Goal: Obtain resource: Obtain resource

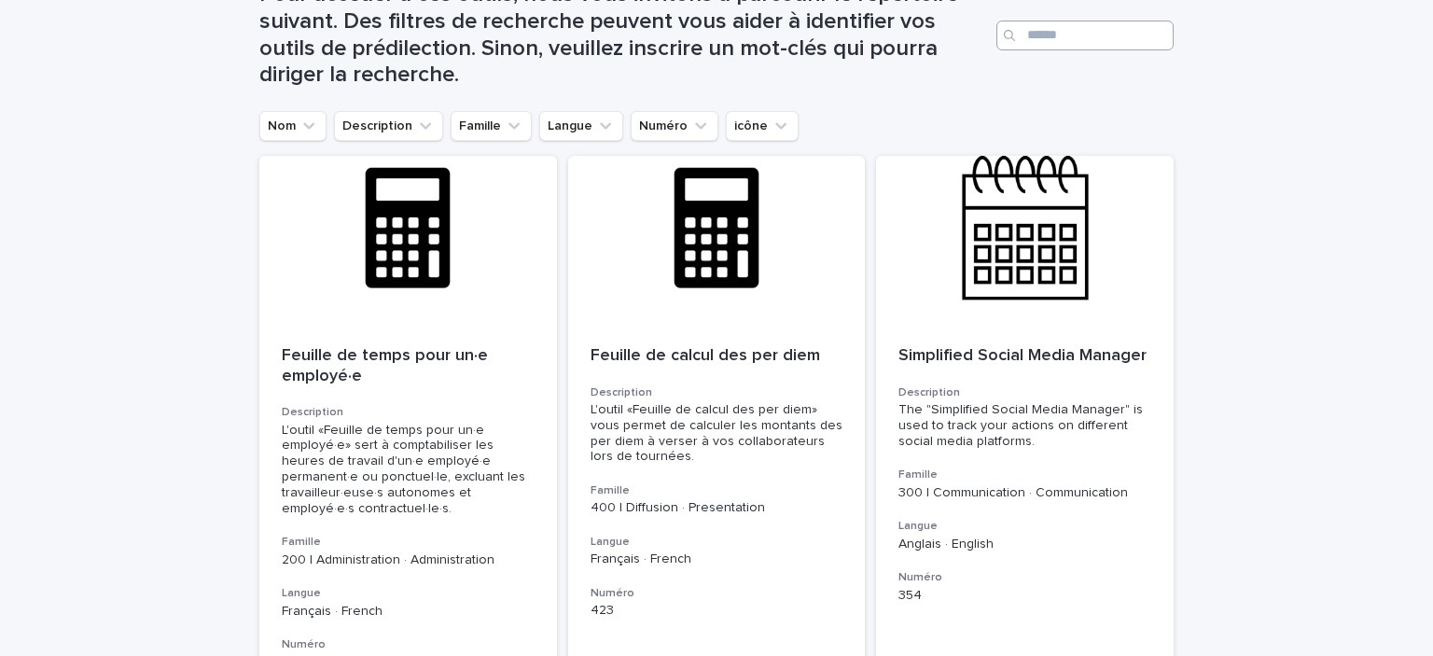
scroll to position [302, 0]
click at [284, 111] on div "Pour accéder à ces outils, nous vous invitons à parcourir le répertoire suivant…" at bounding box center [716, 27] width 914 height 167
click at [299, 132] on icon "Nom" at bounding box center [308, 126] width 19 height 19
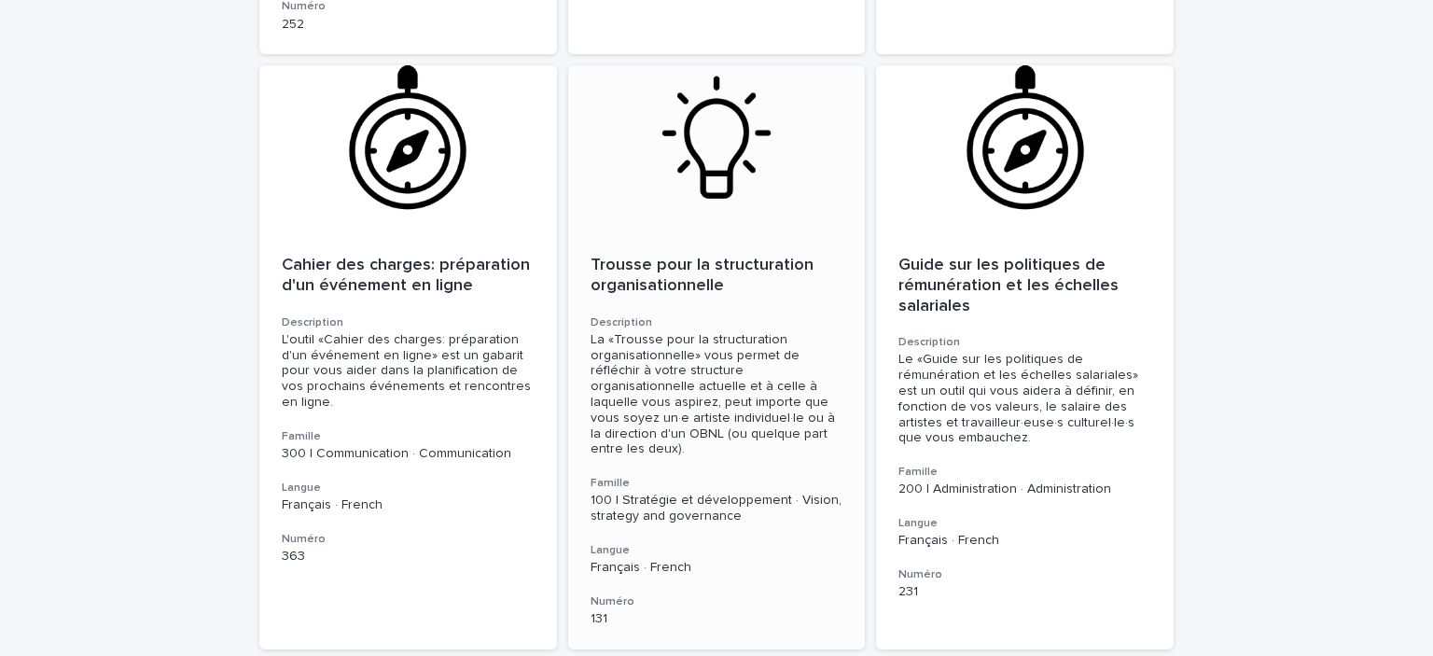
scroll to position [0, 0]
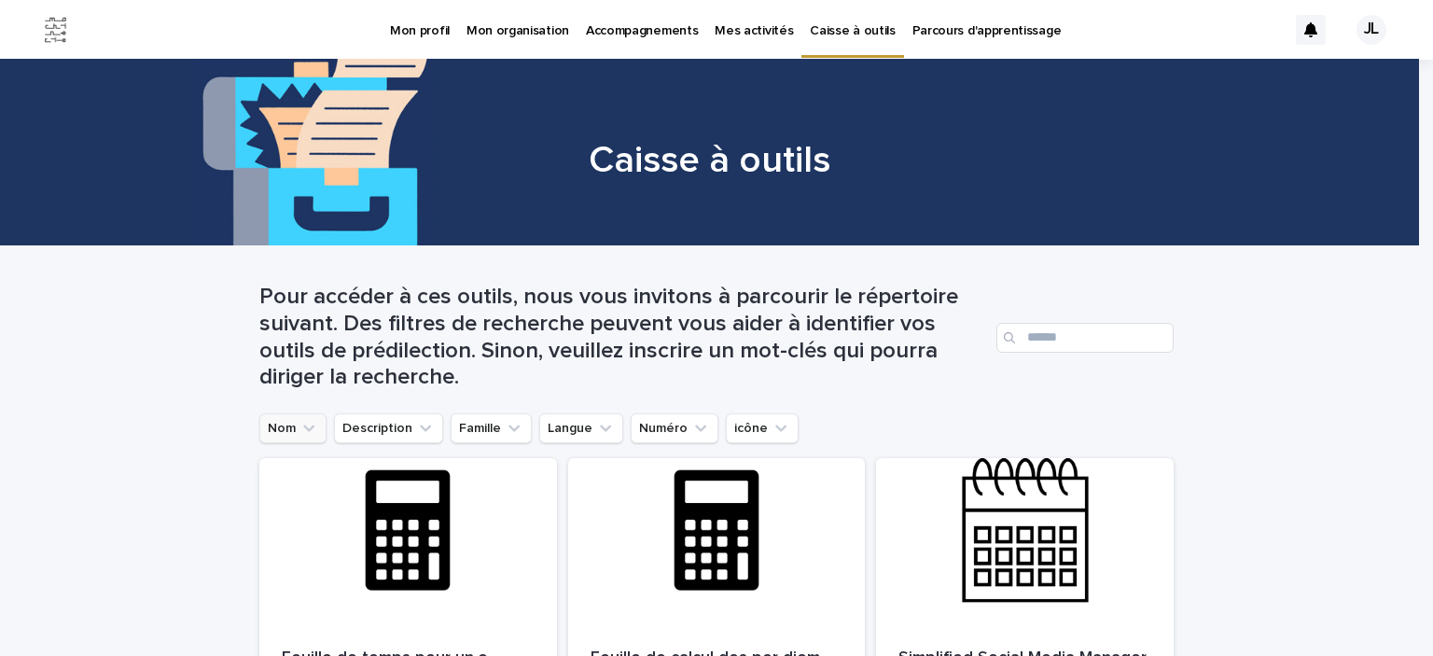
click at [287, 425] on button "Nom" at bounding box center [292, 428] width 67 height 30
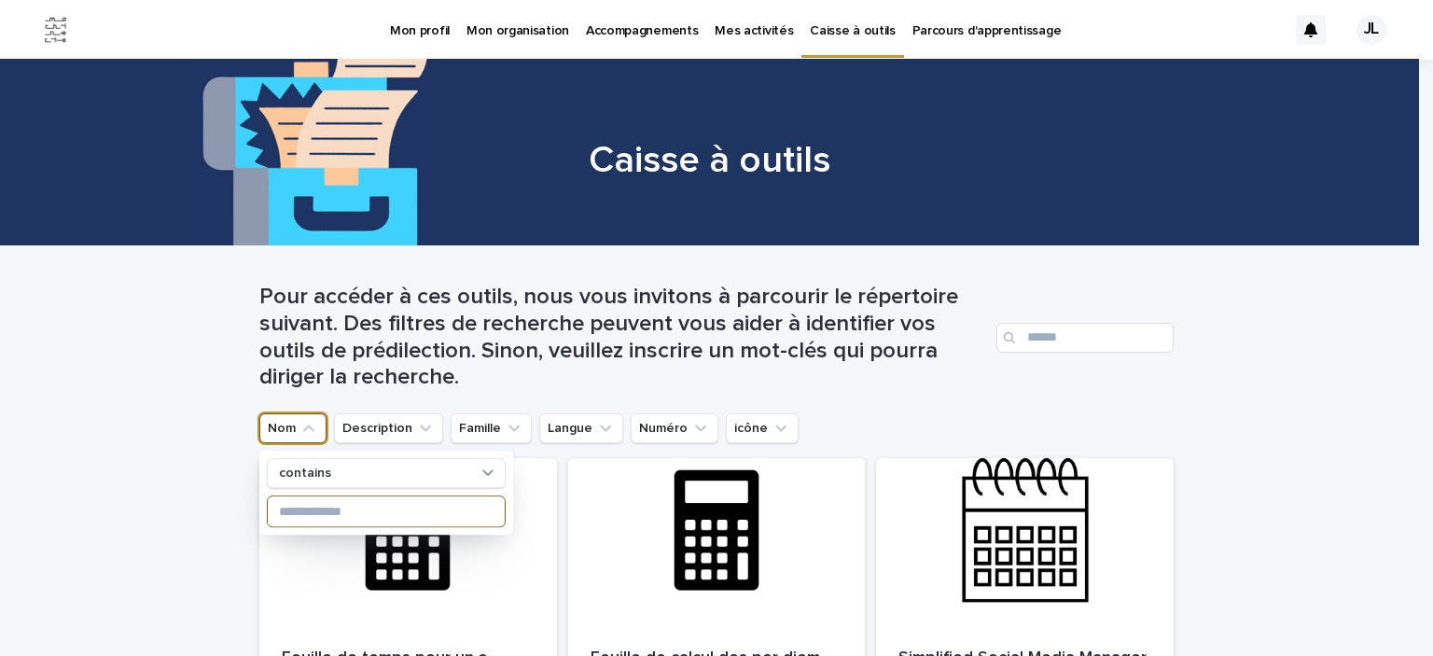
click at [330, 522] on input at bounding box center [386, 511] width 237 height 30
type input "******"
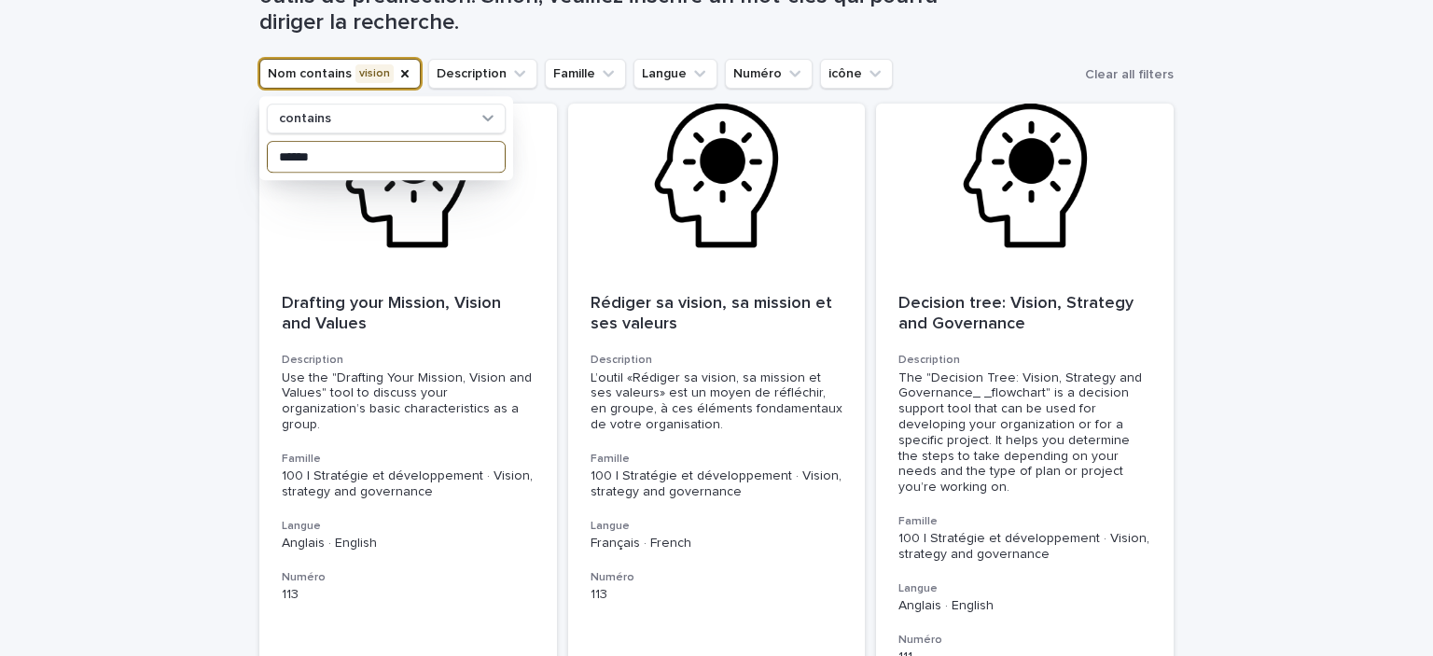
scroll to position [354, 0]
click at [1260, 374] on div "Loading... Saving… Loading... Saving… Pour accéder à ces outils, nous vous invi…" at bounding box center [716, 361] width 1433 height 936
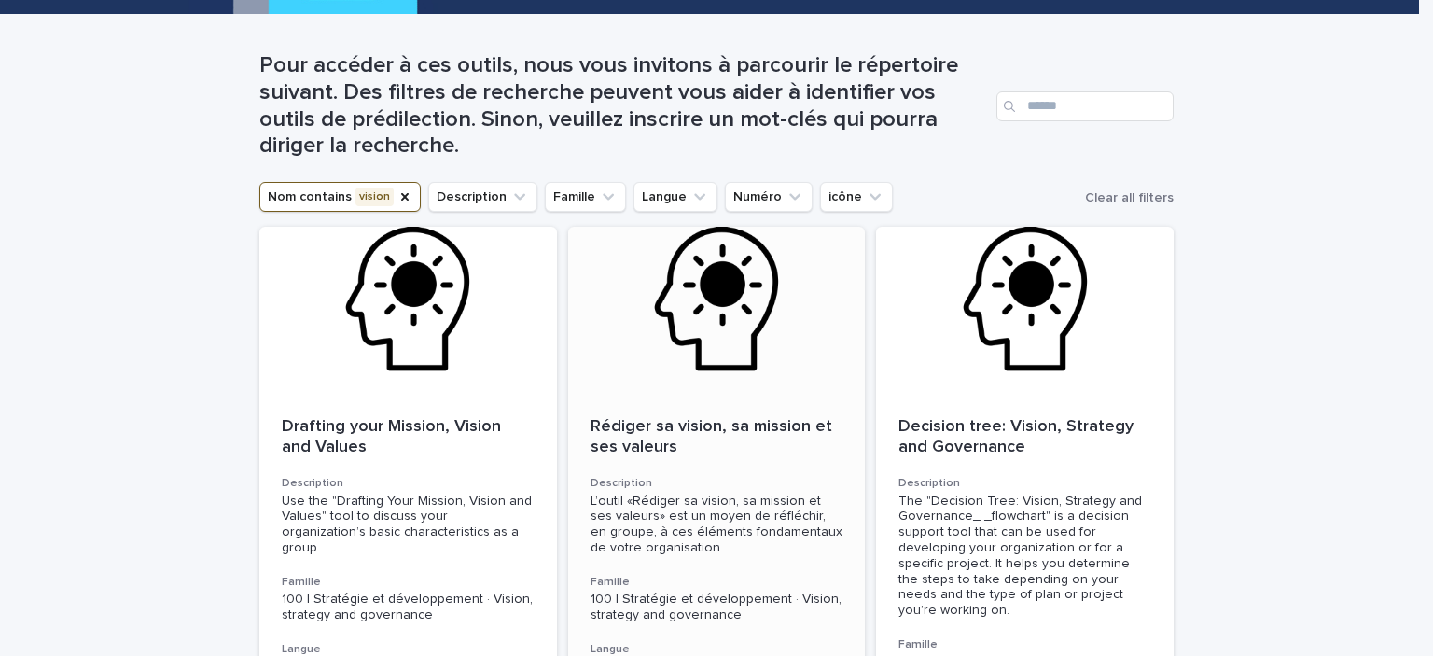
scroll to position [231, 0]
click at [727, 375] on div at bounding box center [717, 311] width 298 height 168
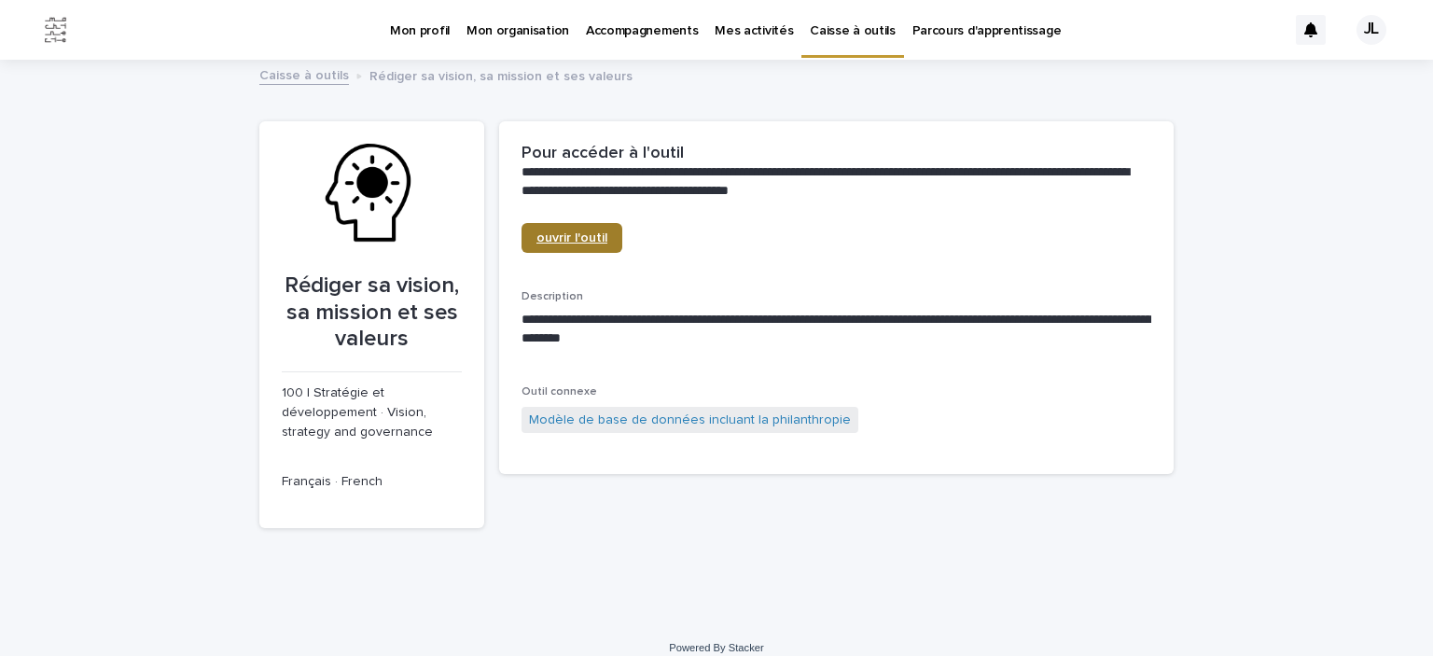
click at [573, 232] on span "ouvrir l'outil" at bounding box center [571, 237] width 71 height 13
click at [284, 76] on link "Caisse à outils" at bounding box center [304, 73] width 90 height 21
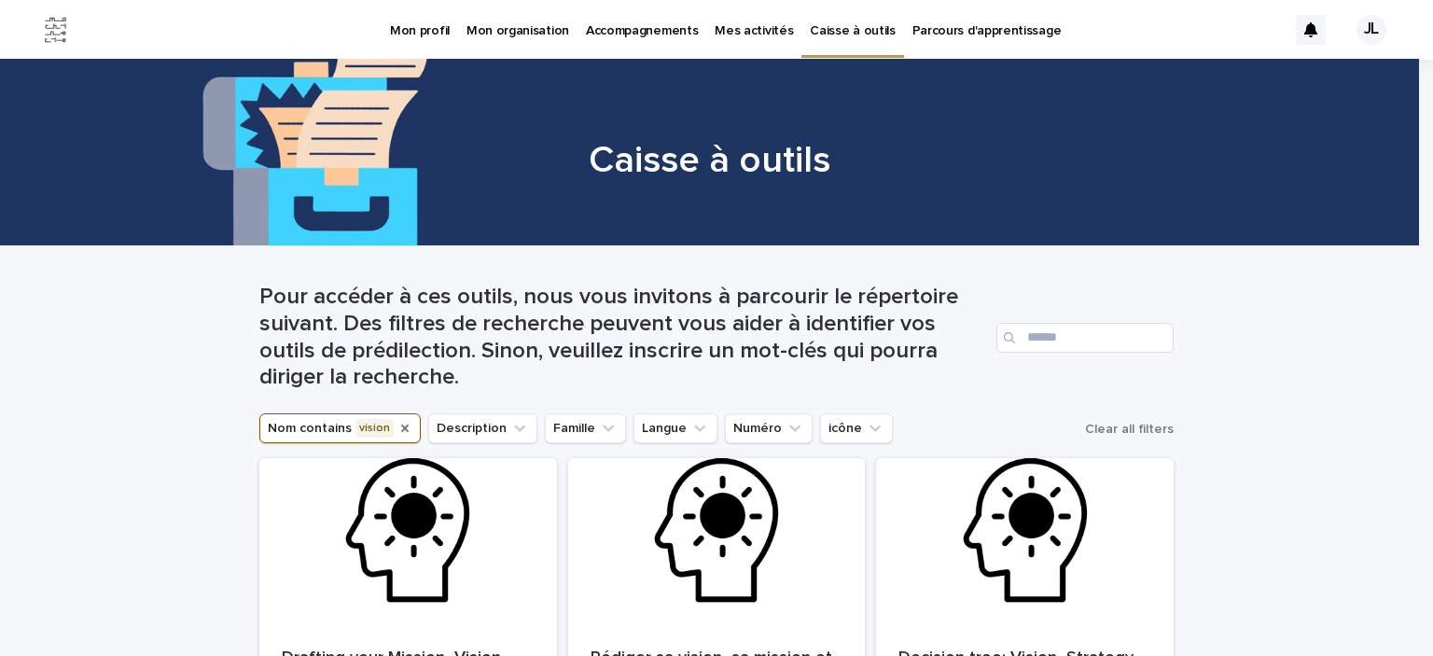
click at [397, 425] on icon "Nom" at bounding box center [404, 428] width 15 height 15
click at [278, 423] on button "Nom" at bounding box center [292, 428] width 67 height 30
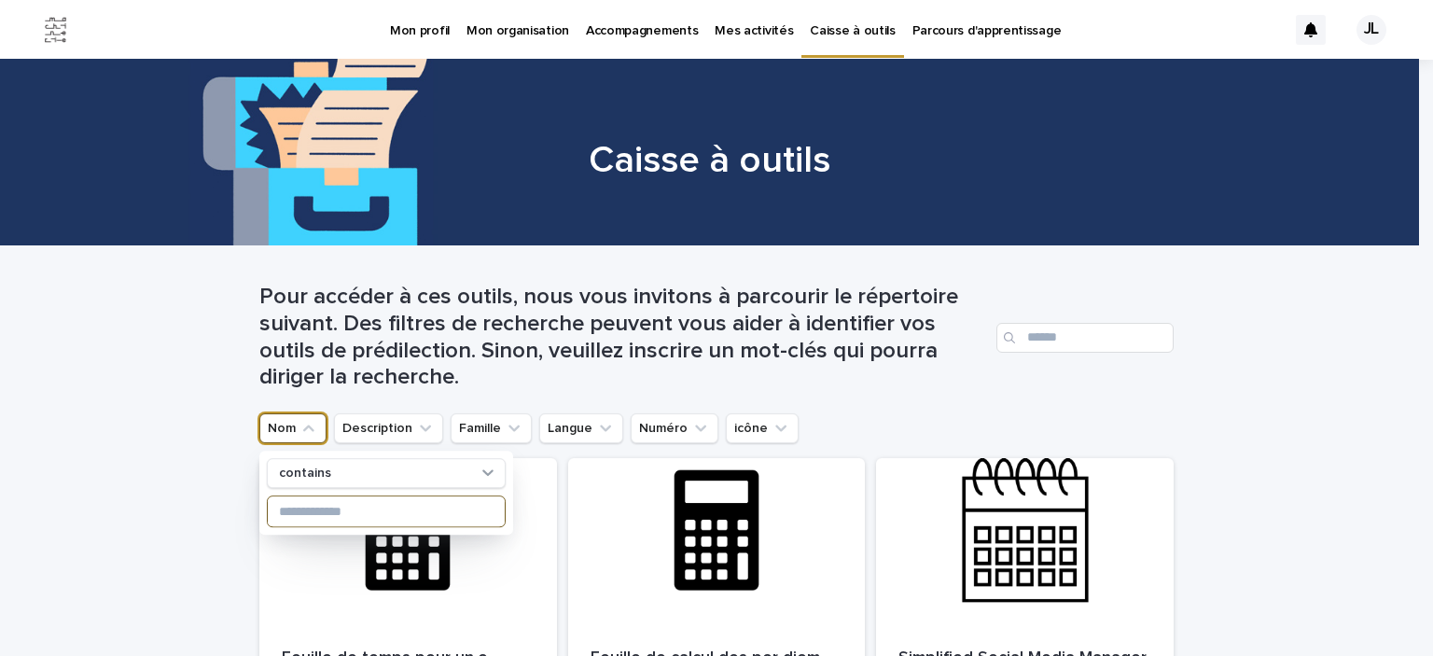
click at [312, 507] on input at bounding box center [386, 511] width 237 height 30
type input "*****"
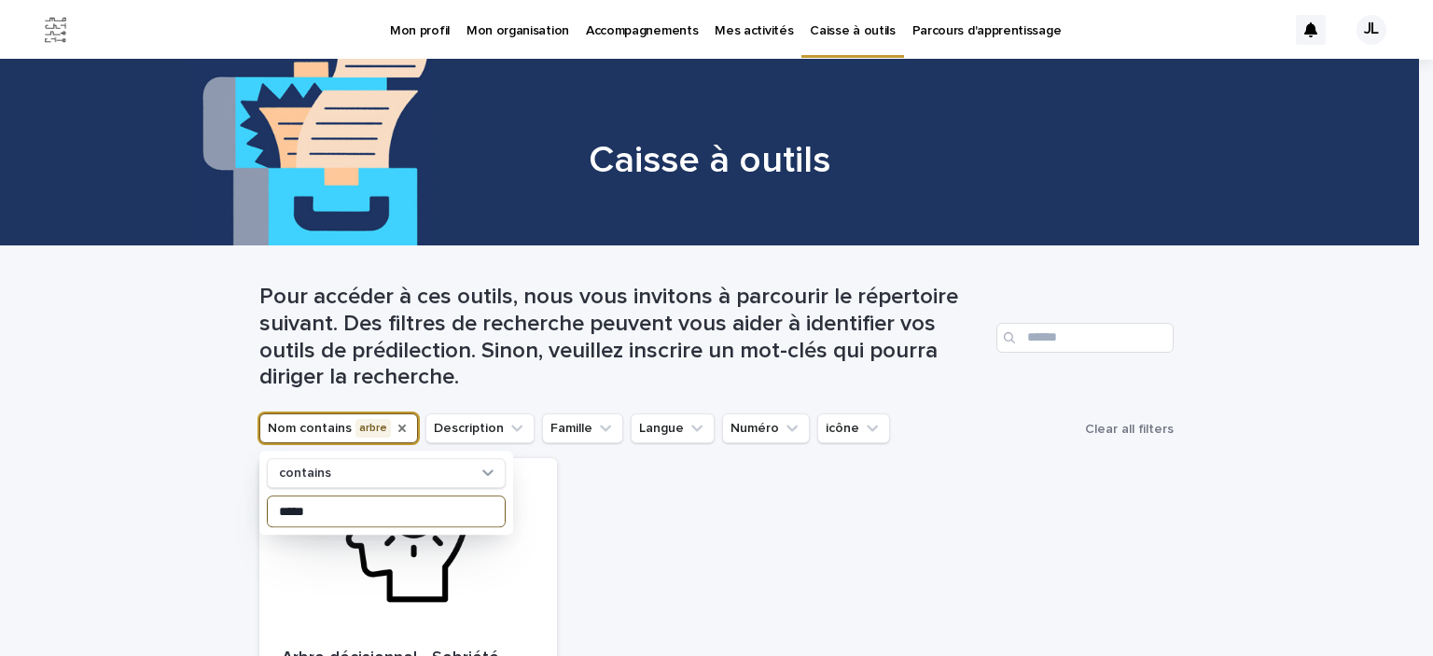
scroll to position [320, 0]
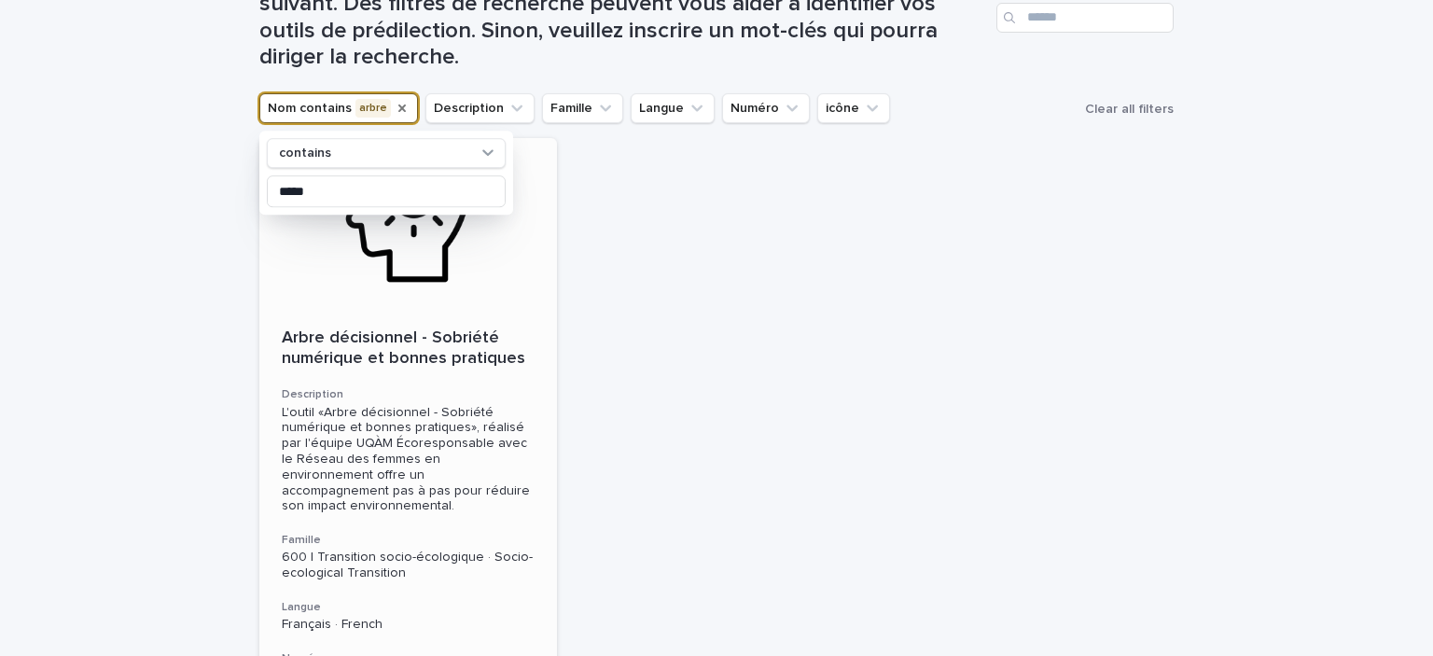
click at [406, 275] on div at bounding box center [408, 222] width 298 height 168
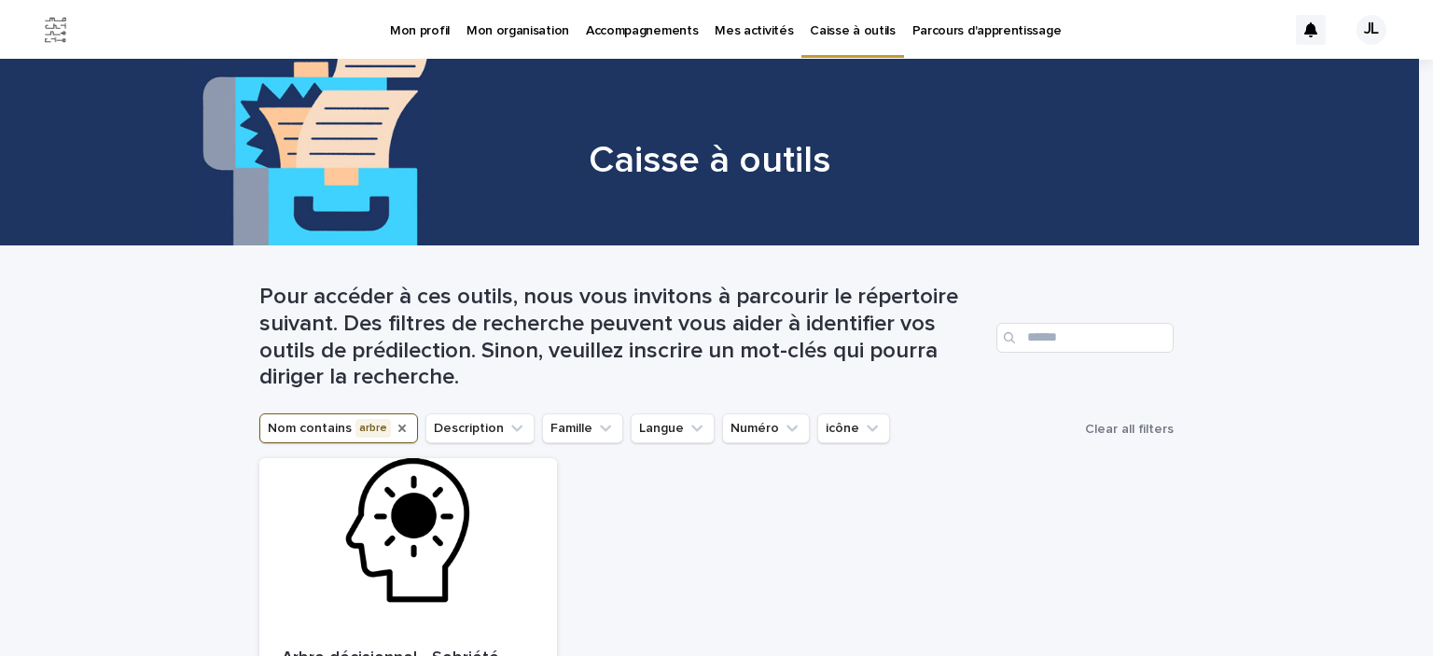
click at [395, 428] on icon "Nom" at bounding box center [402, 428] width 15 height 15
click at [287, 429] on button "Nom" at bounding box center [292, 428] width 67 height 30
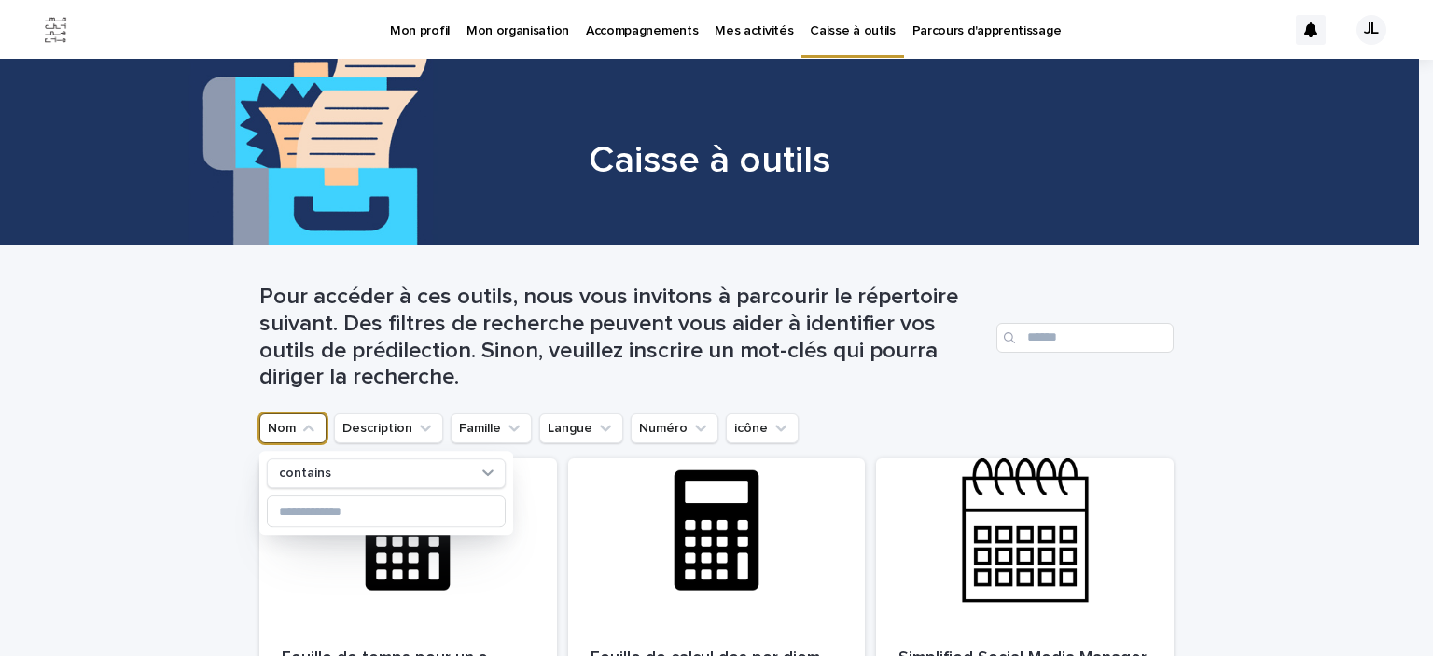
click at [287, 429] on button "Nom" at bounding box center [292, 428] width 67 height 30
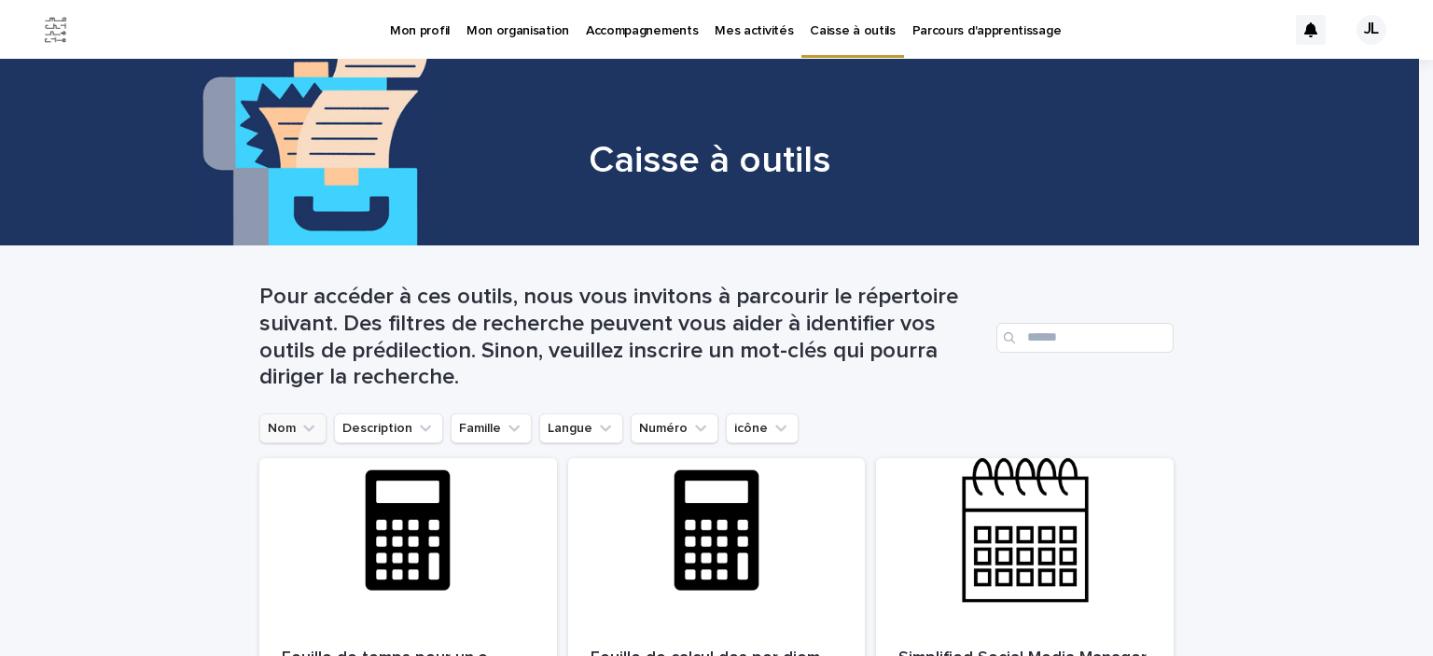
click at [290, 424] on button "Nom" at bounding box center [292, 428] width 67 height 30
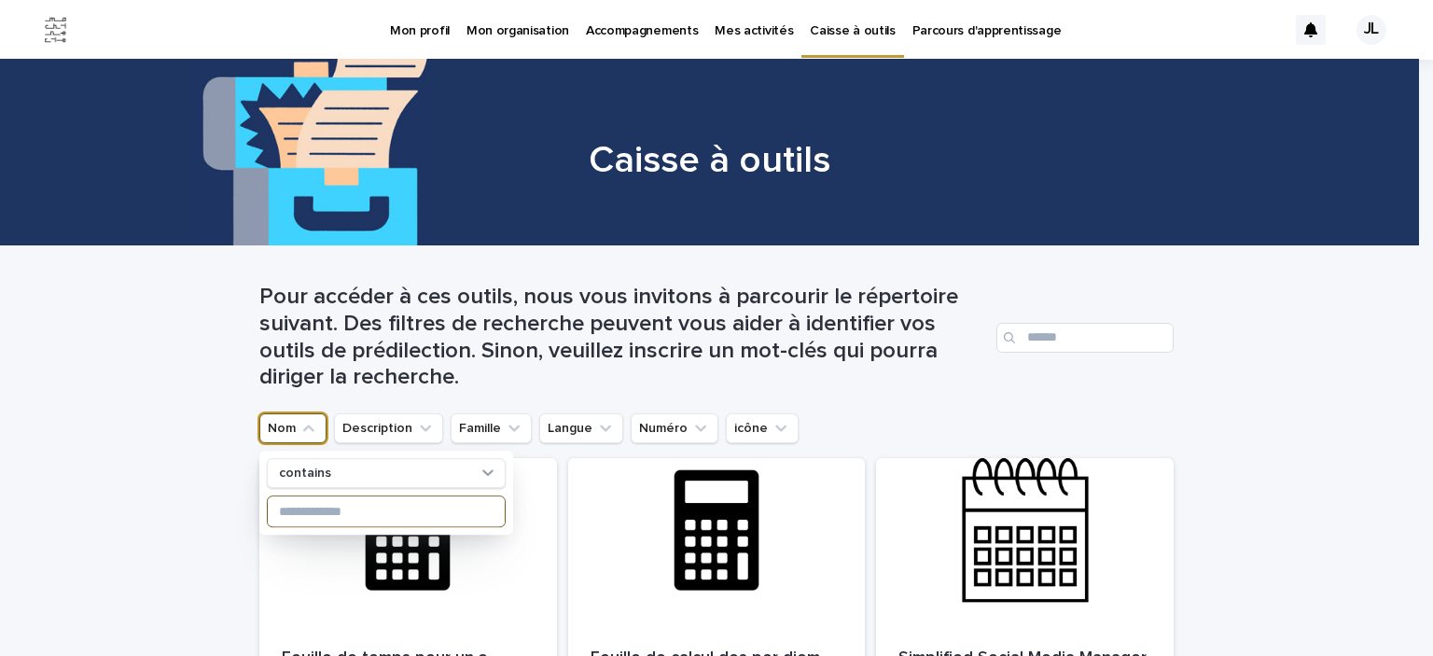
click at [293, 512] on input at bounding box center [386, 511] width 237 height 30
type input "*******"
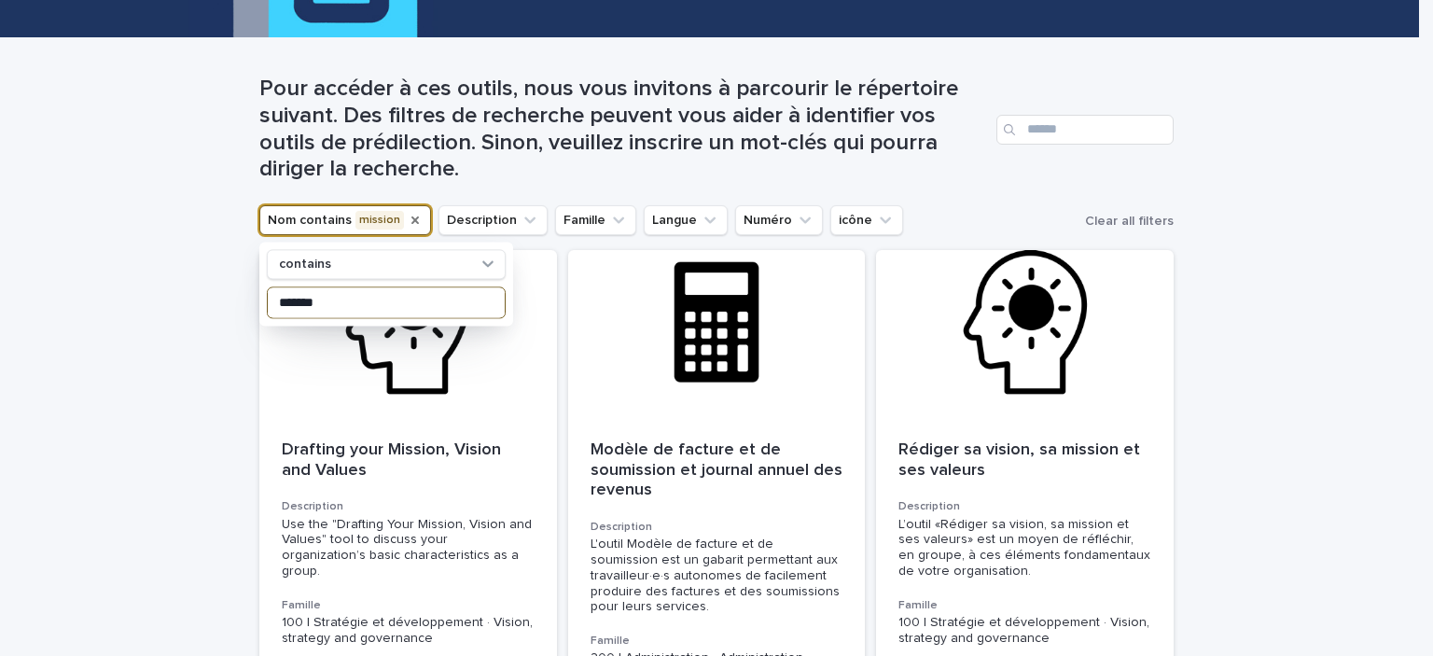
scroll to position [209, 0]
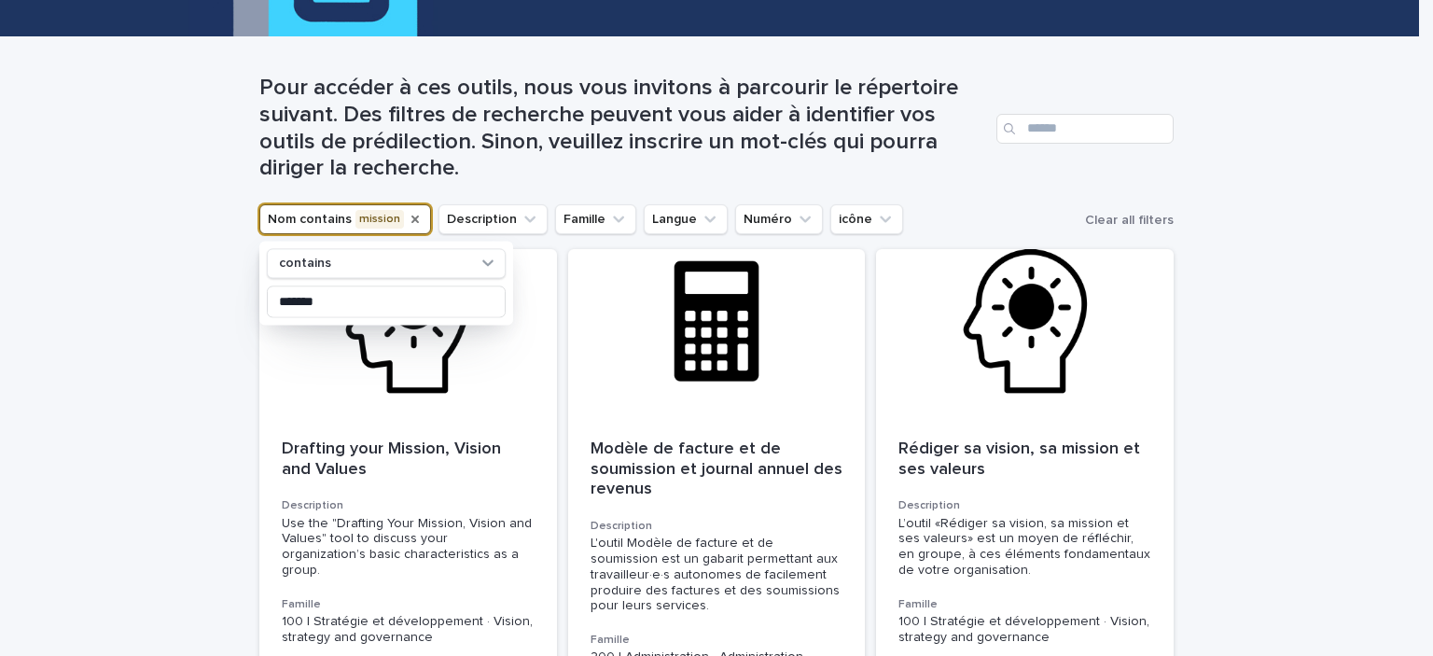
click at [1223, 395] on div "Loading... Saving… Loading... Saving… Pour accéder à ces outils, nous vous invi…" at bounding box center [716, 483] width 1433 height 893
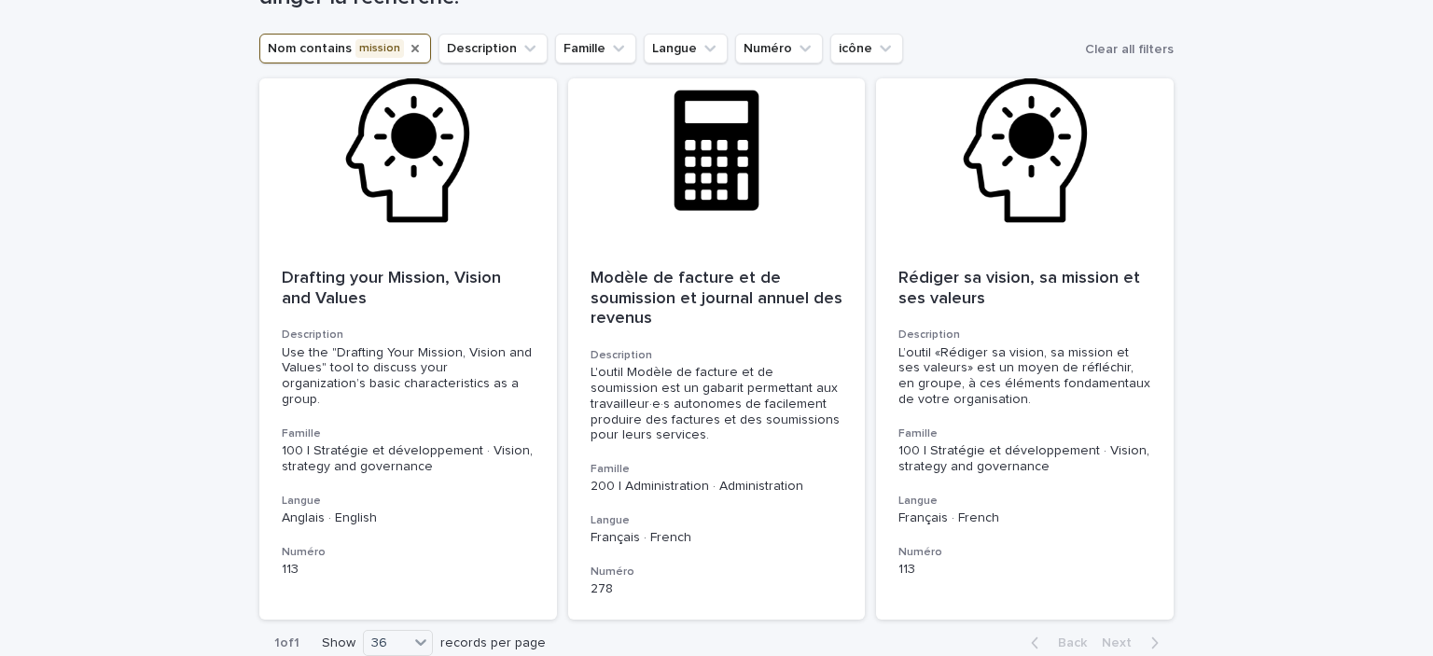
scroll to position [377, 0]
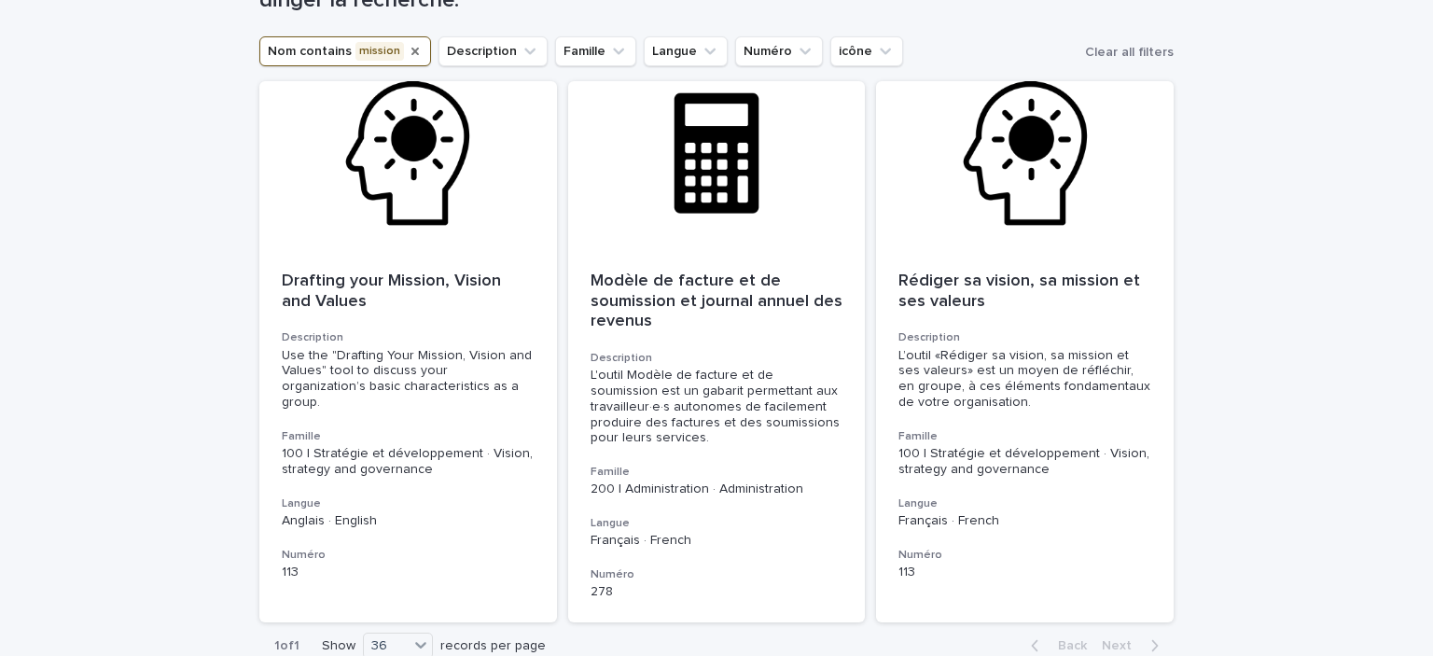
click at [411, 52] on icon "Nom" at bounding box center [414, 51] width 7 height 7
click at [295, 249] on div "Drafting your Mission, Vision and Values Description Use the "Drafting Your Mis…" at bounding box center [408, 425] width 298 height 353
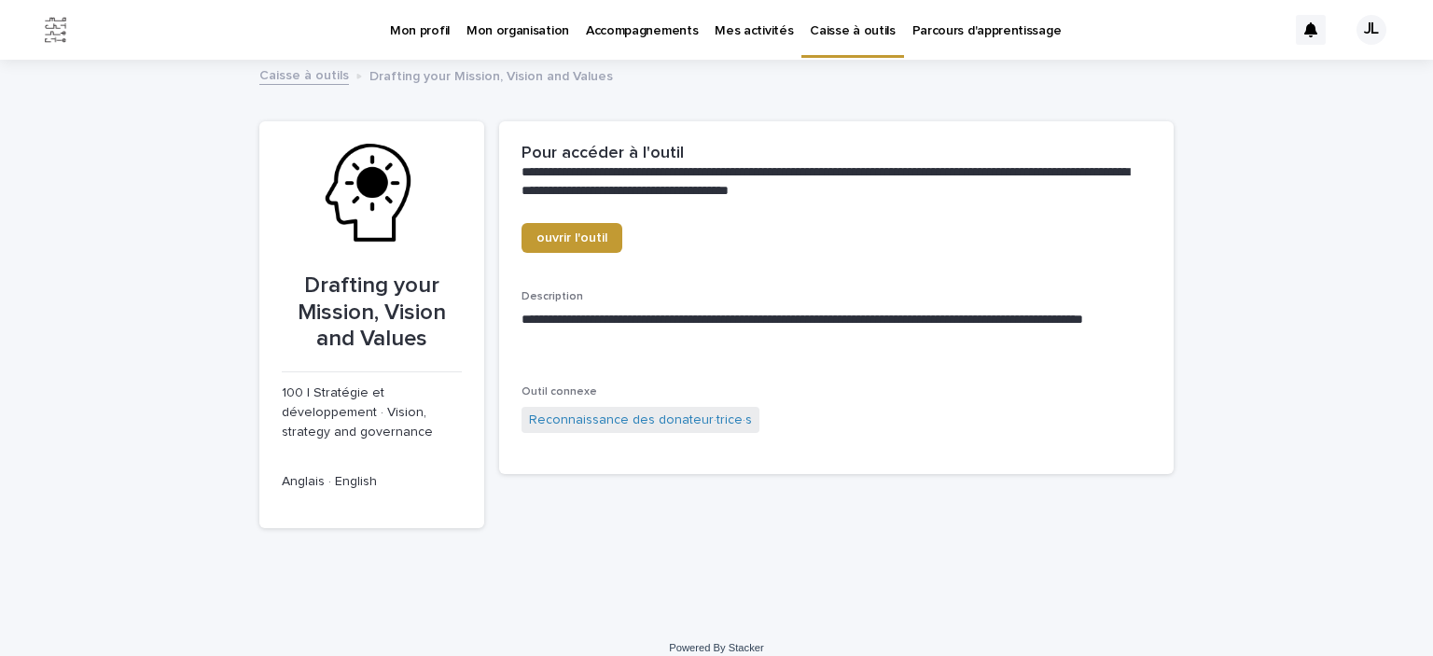
click at [291, 77] on link "Caisse à outils" at bounding box center [304, 73] width 90 height 21
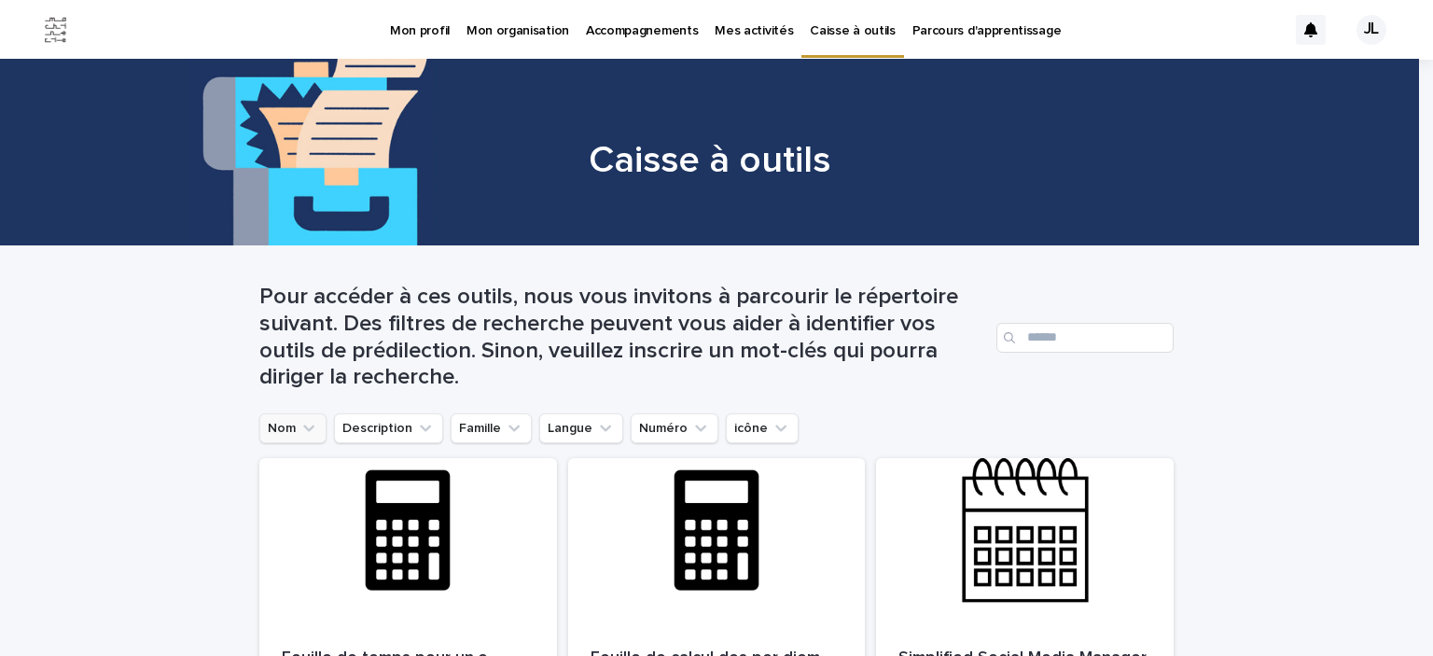
click at [291, 426] on button "Nom" at bounding box center [292, 428] width 67 height 30
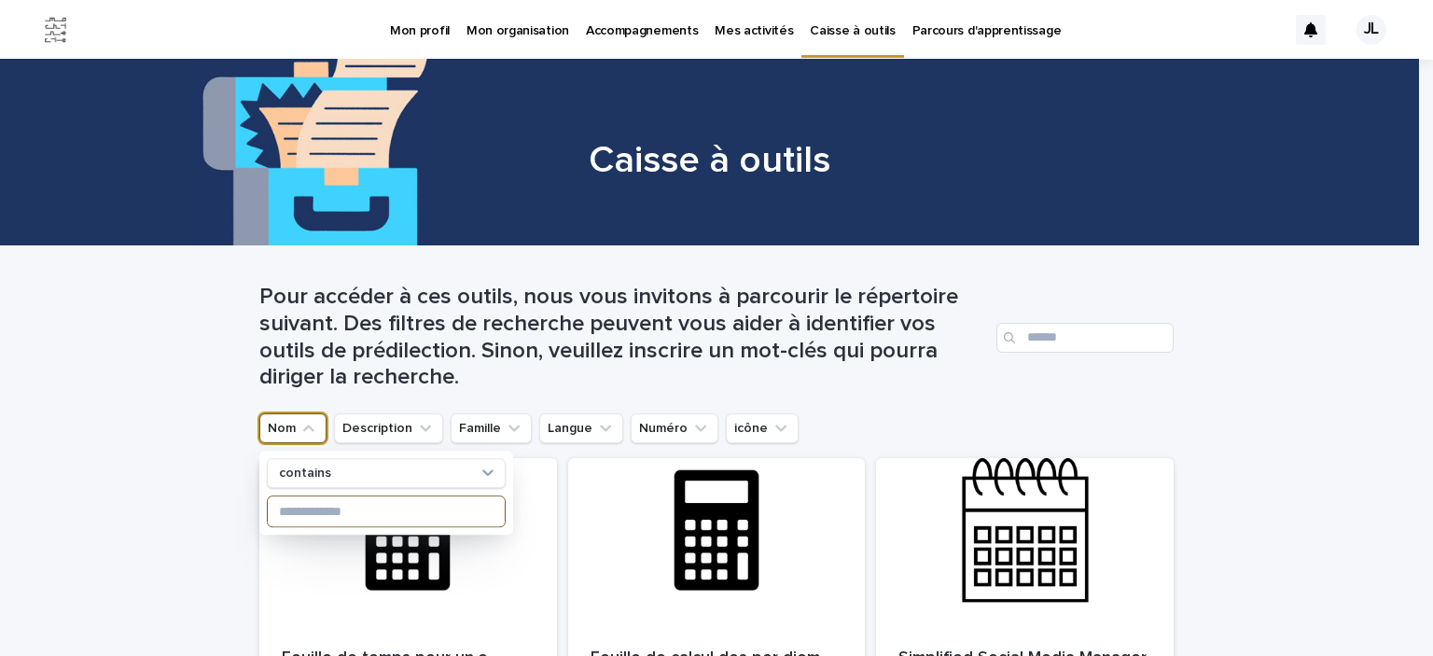
click at [306, 522] on input at bounding box center [386, 511] width 237 height 30
type input "****"
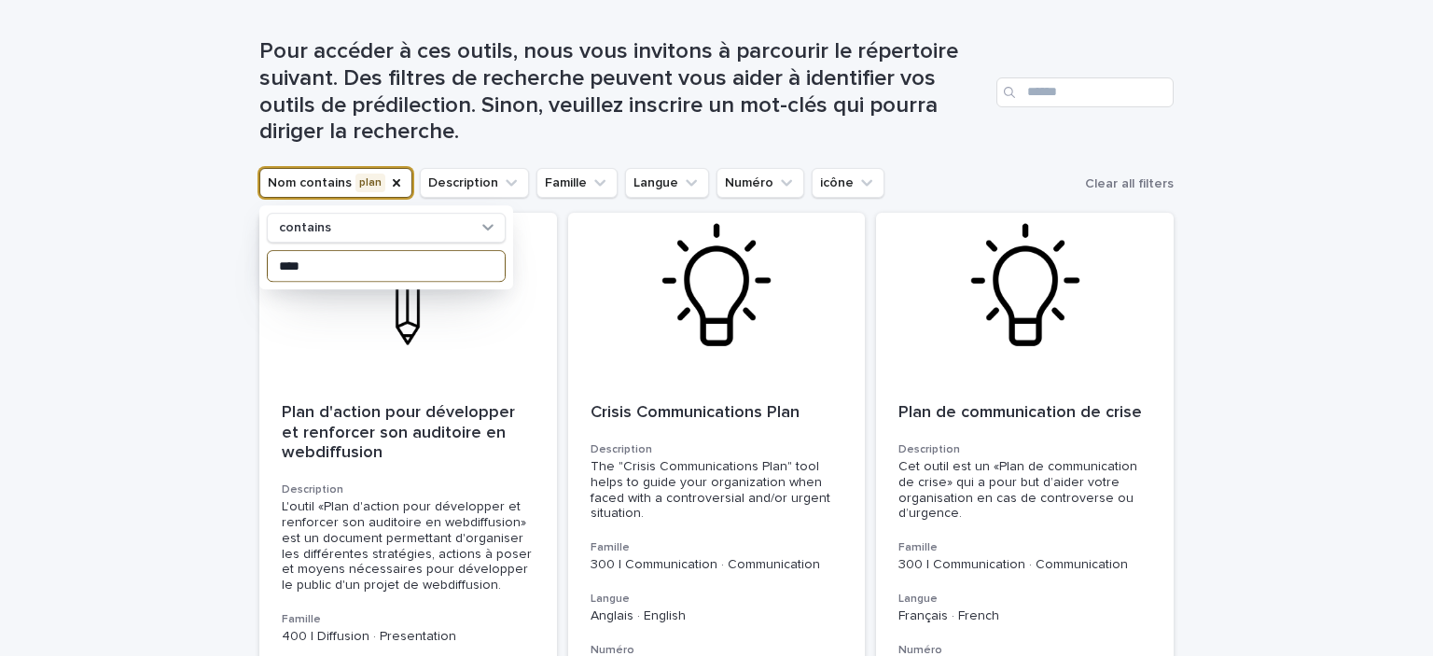
scroll to position [244, 0]
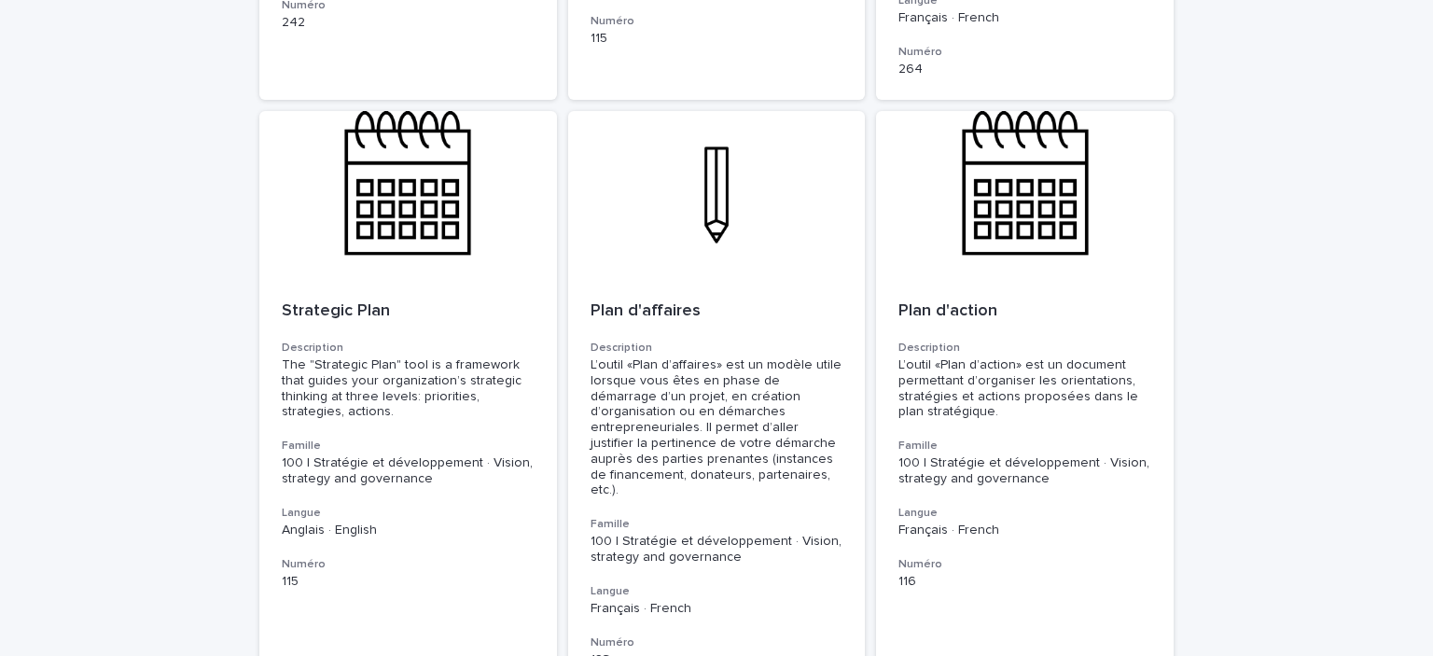
scroll to position [1474, 0]
click at [695, 233] on div at bounding box center [717, 195] width 298 height 168
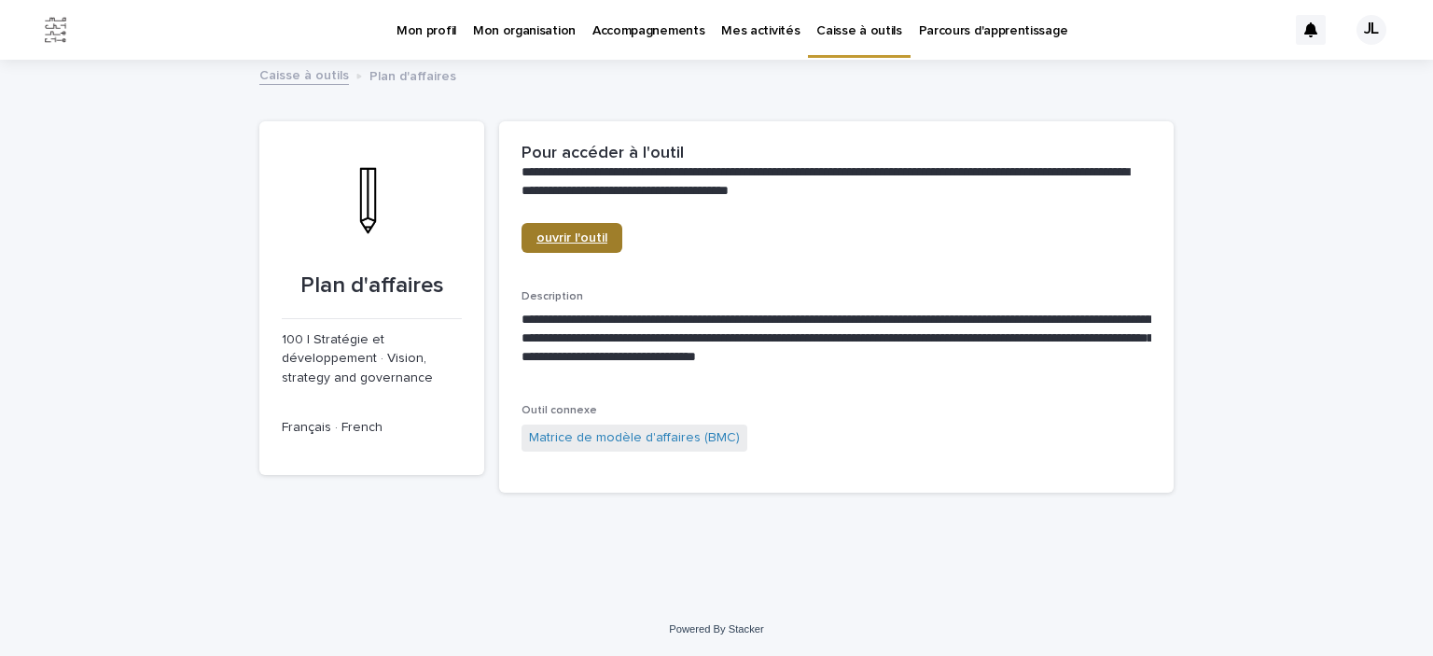
click at [581, 249] on link "ouvrir l'outil" at bounding box center [572, 238] width 101 height 30
